Goal: Transaction & Acquisition: Purchase product/service

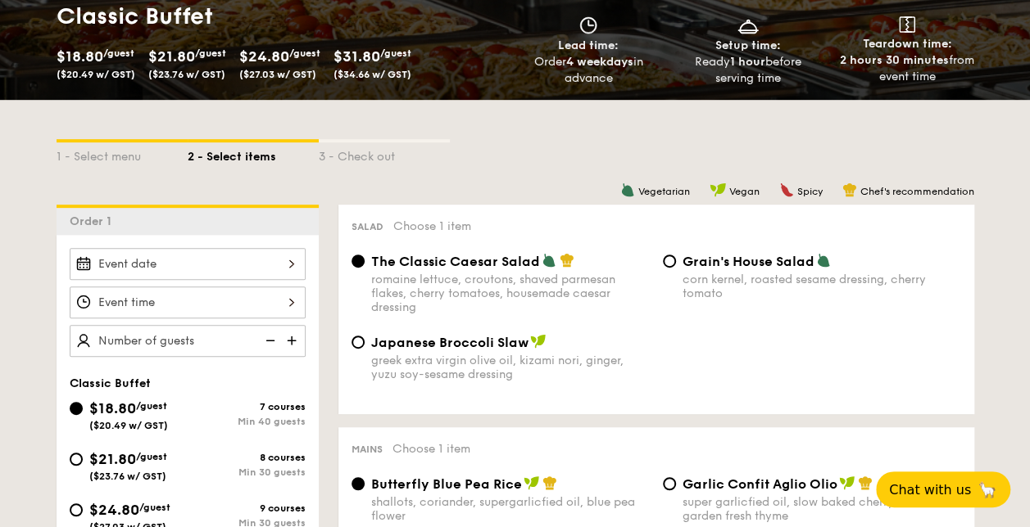
scroll to position [258, 0]
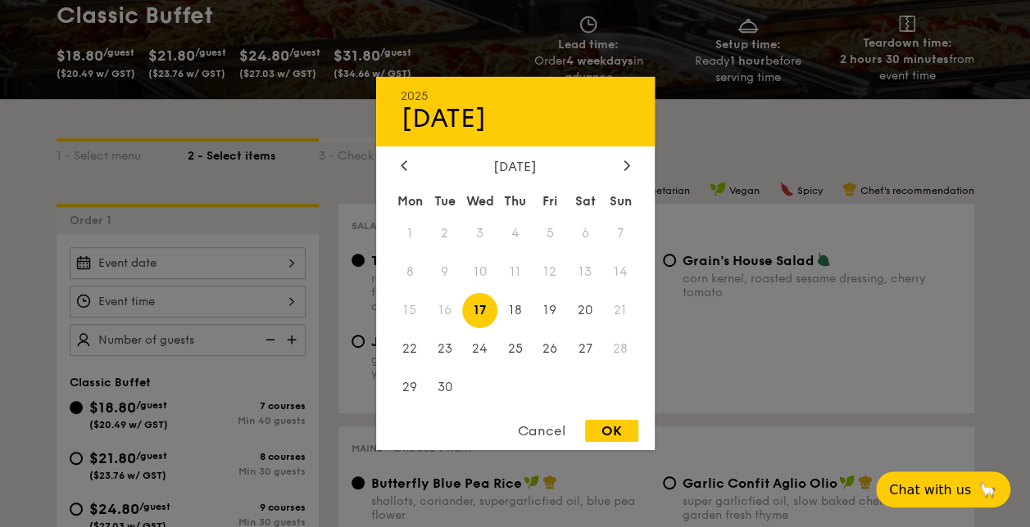
click at [295, 265] on div "2025 Sep [DATE] Tue Wed Thu Fri Sat Sun 1 2 3 4 5 6 7 8 9 10 11 12 13 14 15 16 …" at bounding box center [188, 263] width 236 height 32
click at [484, 309] on span "17" at bounding box center [479, 310] width 35 height 35
click at [620, 427] on div "OK" at bounding box center [611, 431] width 53 height 22
type input "[DATE]"
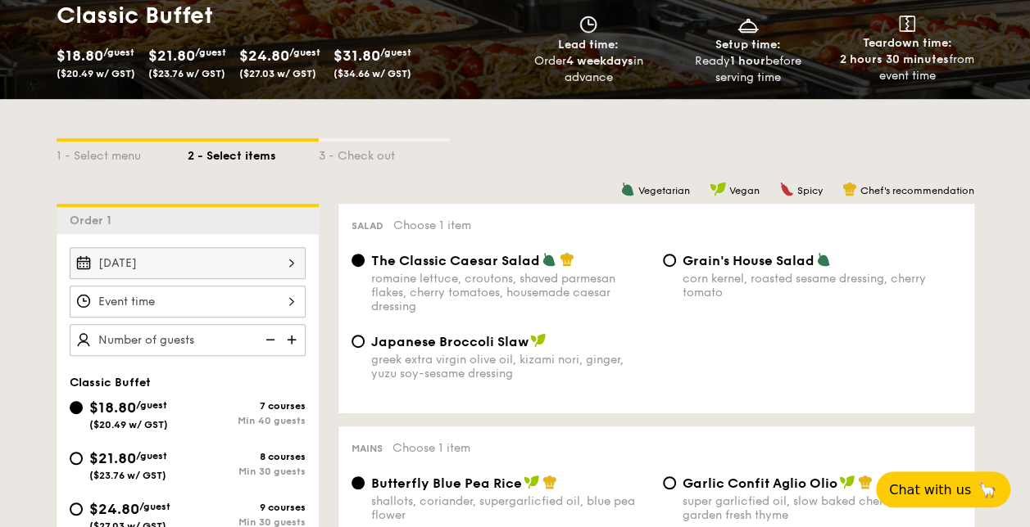
click at [170, 298] on div at bounding box center [188, 302] width 236 height 32
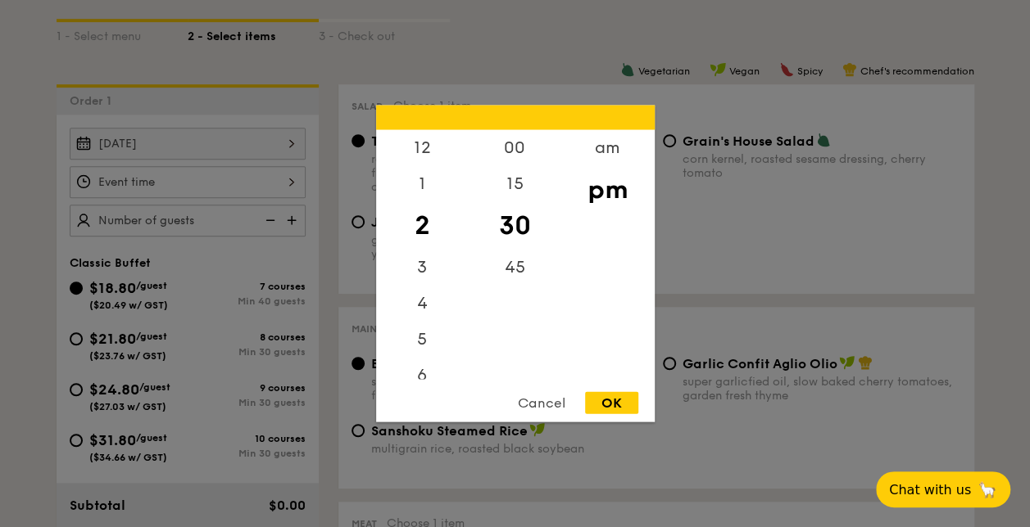
scroll to position [439, 0]
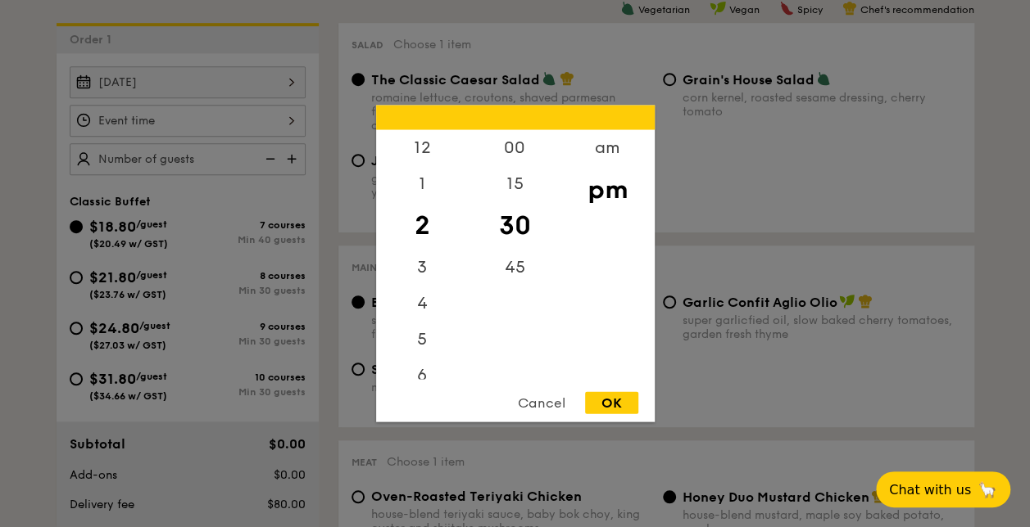
click at [70, 226] on div at bounding box center [515, 263] width 1030 height 527
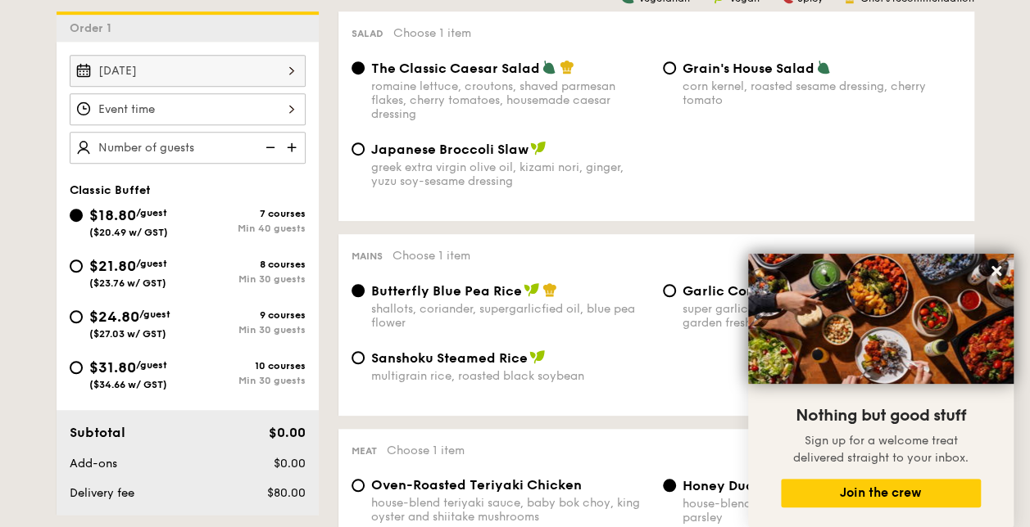
scroll to position [450, 0]
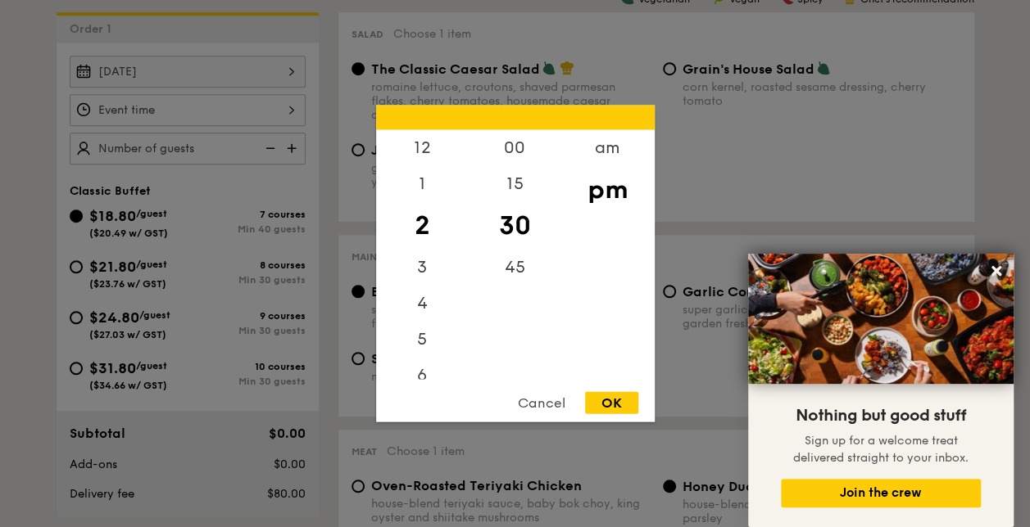
click at [242, 113] on div "12 1 2 3 4 5 6 7 8 9 10 11 00 15 30 45 am pm Cancel OK" at bounding box center [188, 110] width 236 height 32
click at [449, 297] on div "7" at bounding box center [422, 296] width 93 height 48
click at [514, 151] on div "00" at bounding box center [515, 154] width 93 height 48
click at [603, 411] on div "OK" at bounding box center [611, 403] width 53 height 22
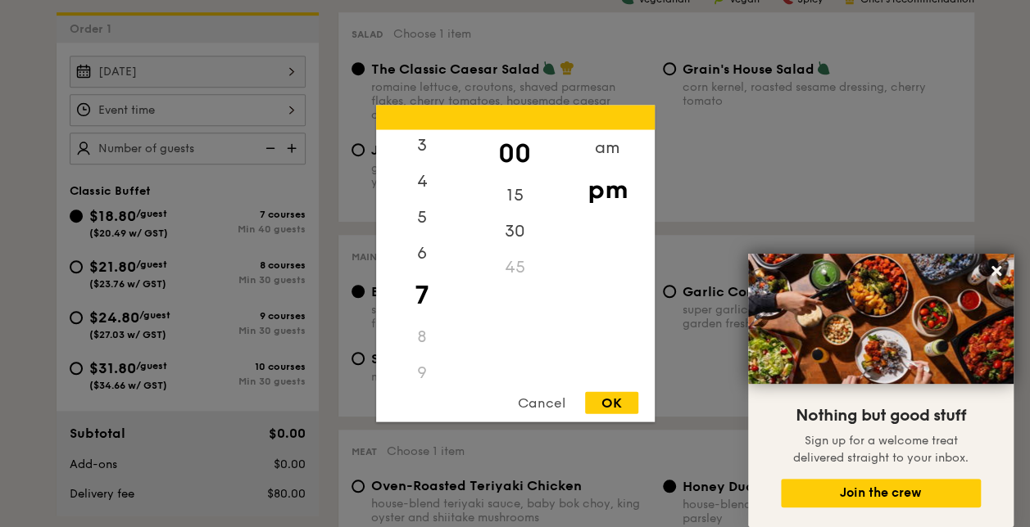
type input "7:00PM"
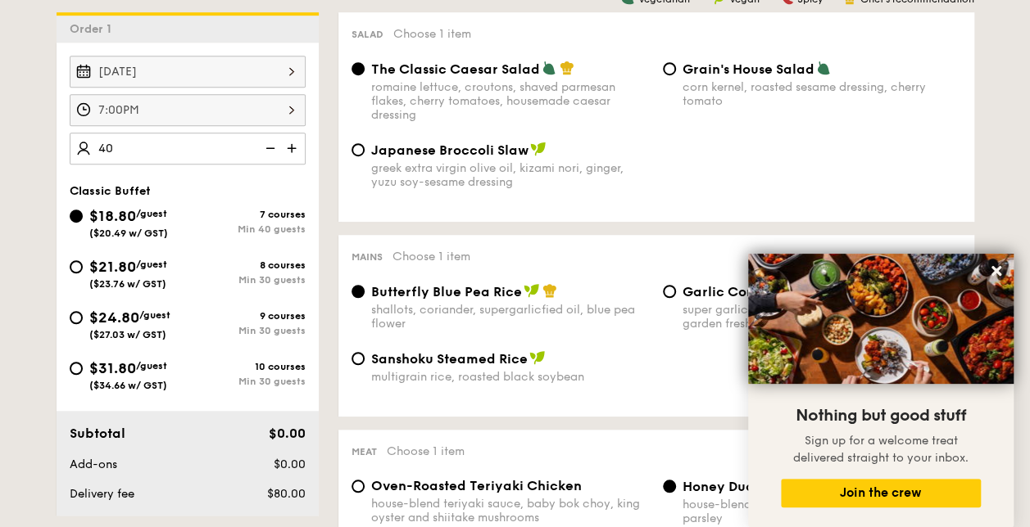
type input "40 guests"
click at [228, 186] on div "Classic Buffet" at bounding box center [188, 191] width 236 height 14
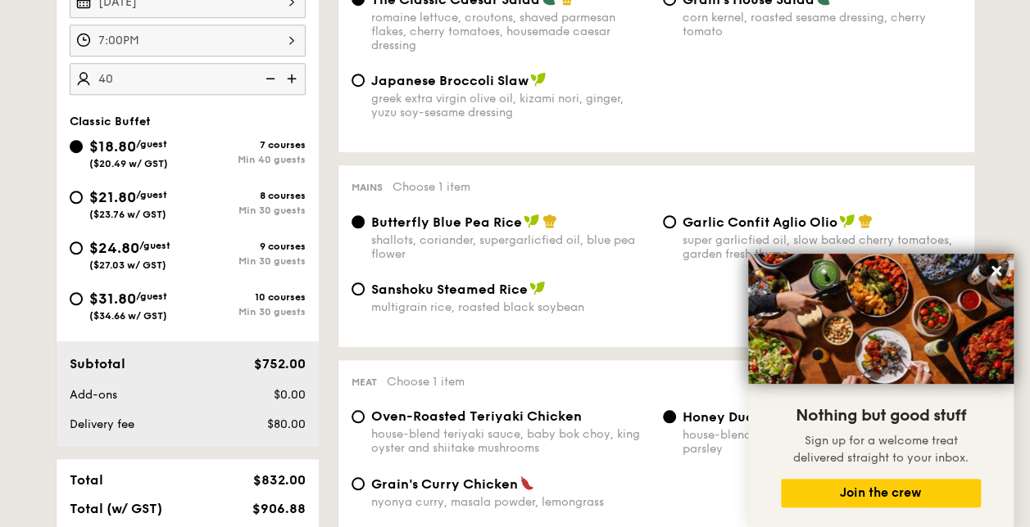
scroll to position [509, 0]
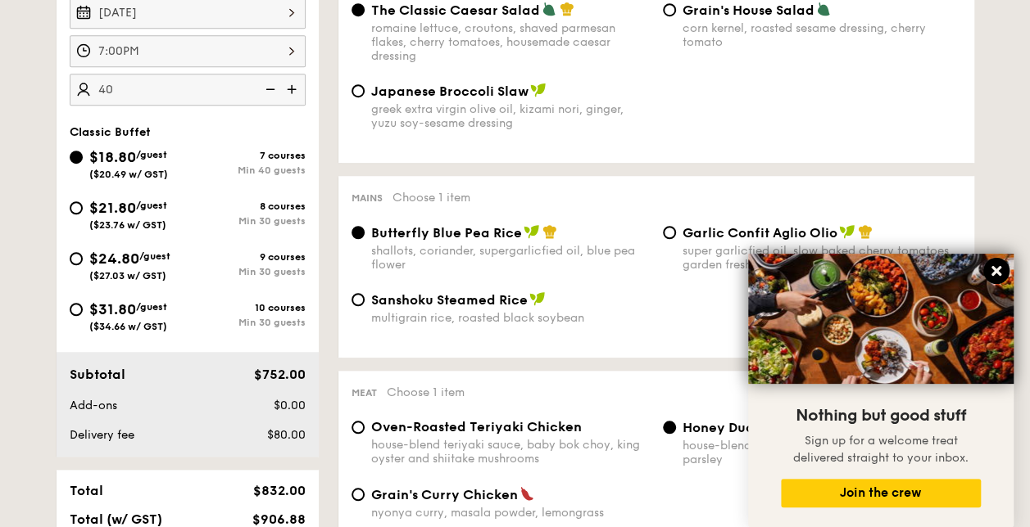
click at [995, 273] on icon at bounding box center [996, 271] width 10 height 10
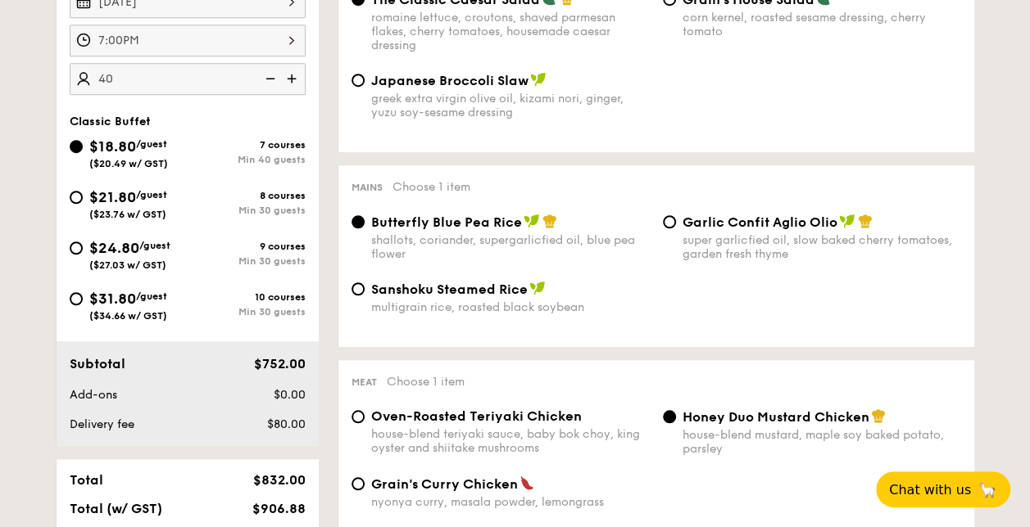
scroll to position [442, 0]
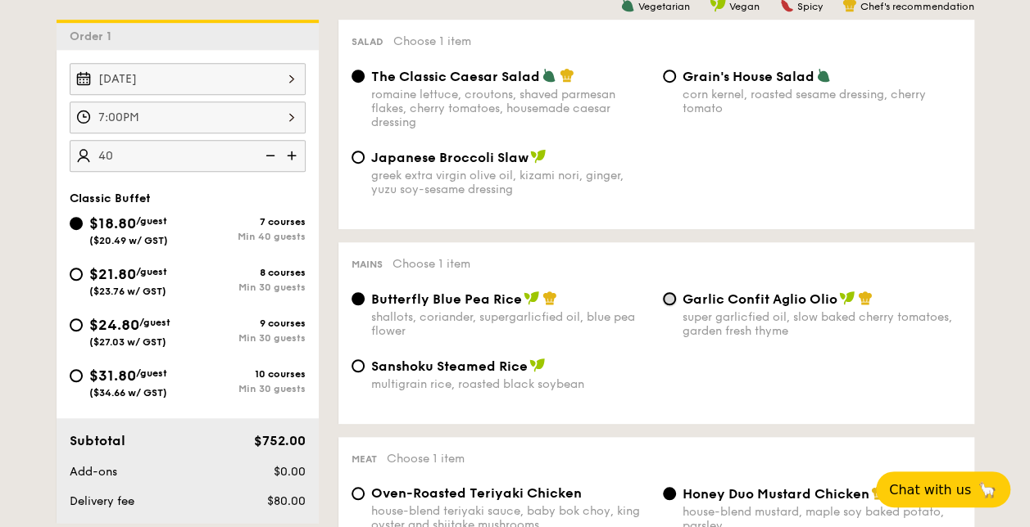
click at [669, 304] on input "Garlic Confit Aglio Olio super garlicfied oil, slow baked cherry tomatoes, gard…" at bounding box center [669, 298] width 13 height 13
radio input "true"
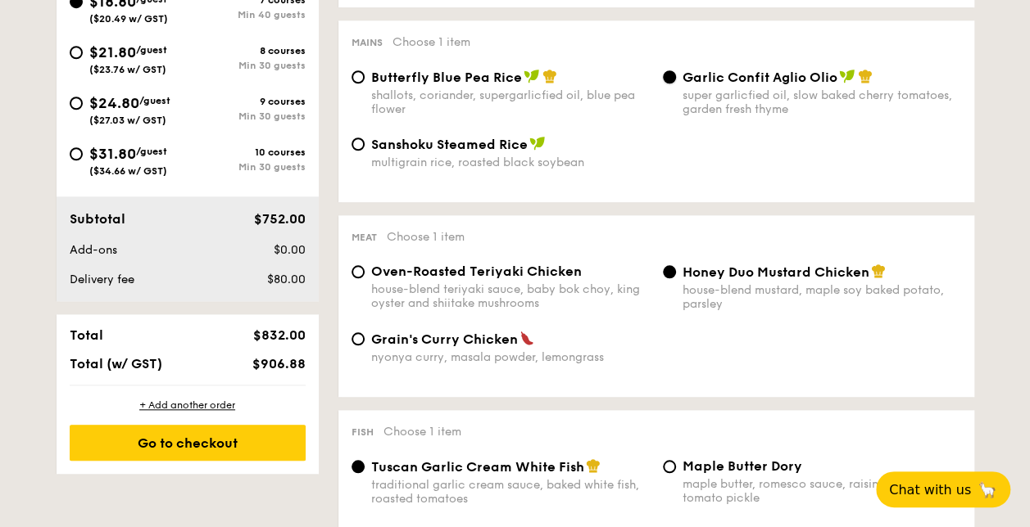
scroll to position [665, 0]
click at [673, 278] on div "Honey Duo Mustard Chicken house-blend mustard, maple soy baked potato, parsley" at bounding box center [811, 287] width 311 height 48
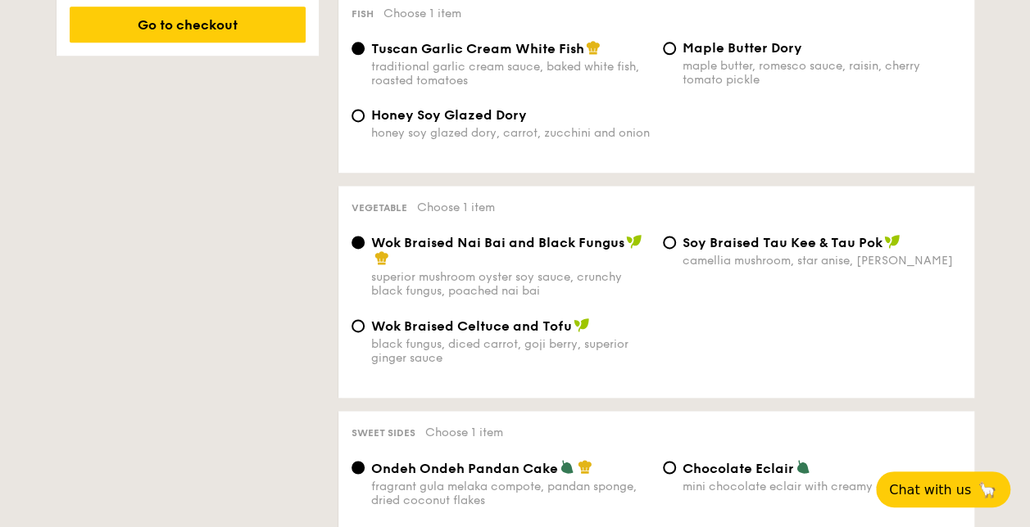
scroll to position [1116, 0]
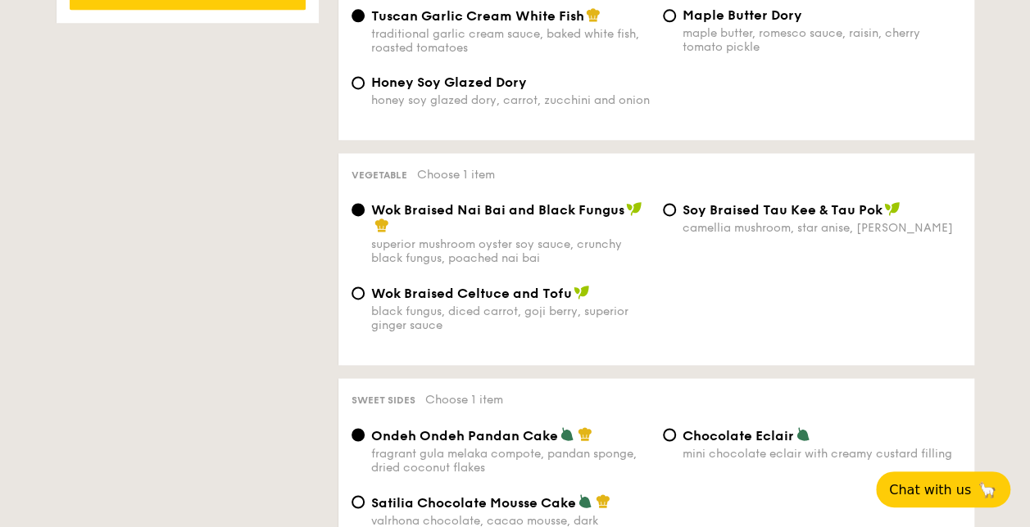
click at [672, 224] on div "⁠Soy Braised Tau Kee & Tau Pok camellia mushroom, star anise, goji [PERSON_NAME]" at bounding box center [811, 218] width 311 height 34
click at [676, 228] on label "⁠Soy Braised Tau Kee & Tau Pok camellia mushroom, star anise, goji [PERSON_NAME]" at bounding box center [812, 228] width 298 height 16
click at [676, 216] on input "⁠Soy Braised Tau Kee & Tau Pok camellia mushroom, star anise, goji [PERSON_NAME]" at bounding box center [669, 209] width 13 height 13
radio input "true"
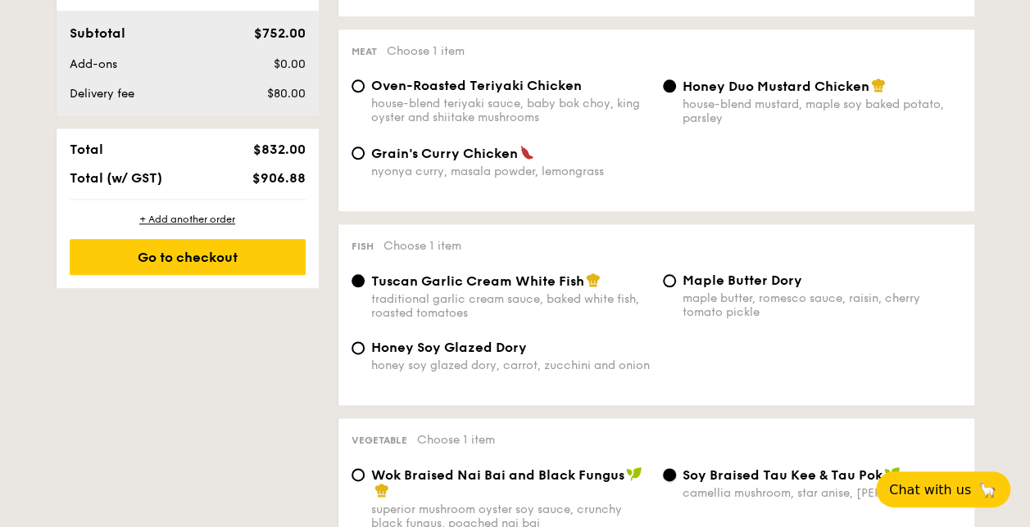
scroll to position [851, 0]
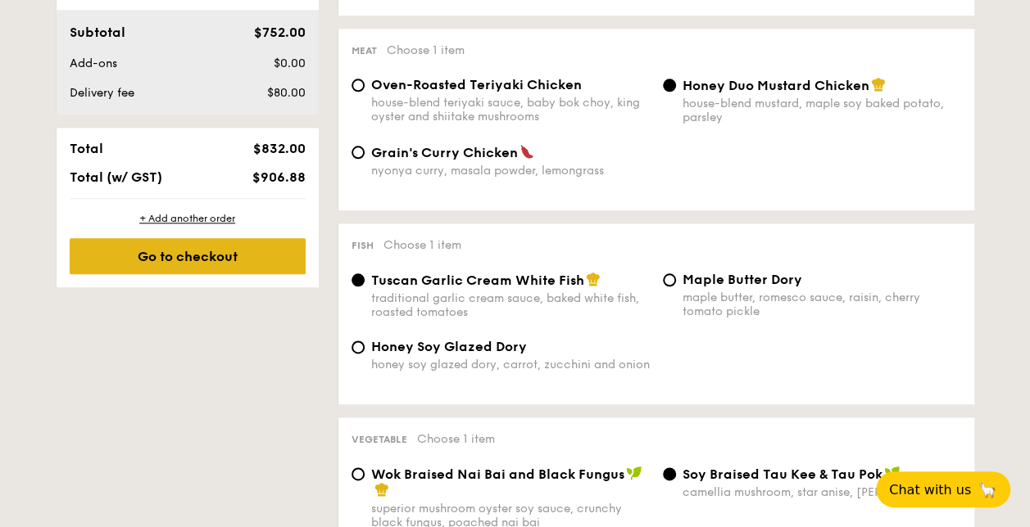
click at [278, 260] on div "Go to checkout" at bounding box center [188, 256] width 236 height 36
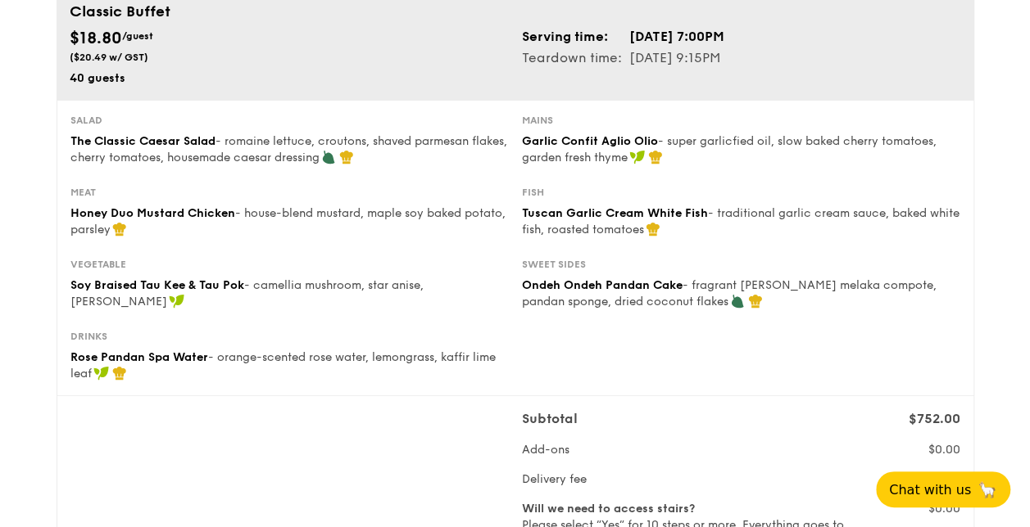
scroll to position [94, 0]
